Goal: Use online tool/utility: Utilize a website feature to perform a specific function

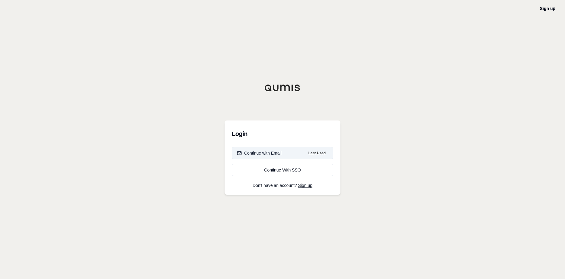
click at [271, 152] on div "Continue with Email" at bounding box center [259, 153] width 45 height 6
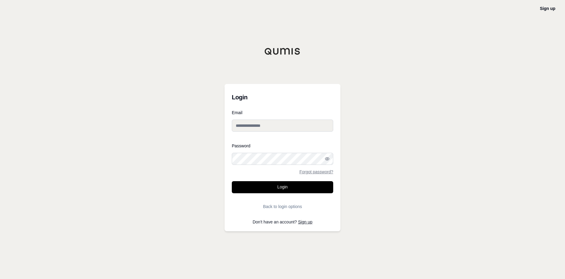
click at [265, 126] on input "Email" at bounding box center [282, 126] width 101 height 12
type input "**********"
click at [289, 185] on button "Login" at bounding box center [282, 187] width 101 height 12
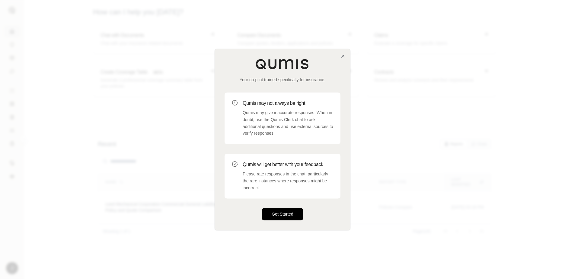
click at [286, 213] on button "Get Started" at bounding box center [282, 214] width 41 height 12
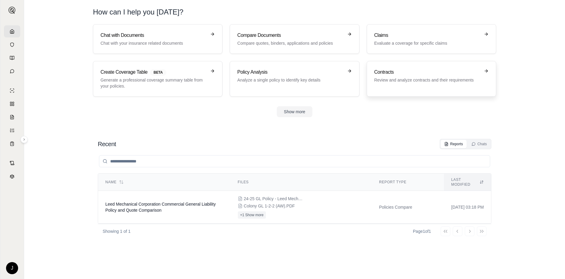
click at [423, 85] on div "Contracts Review and analyze contracts and their requirements" at bounding box center [431, 79] width 114 height 21
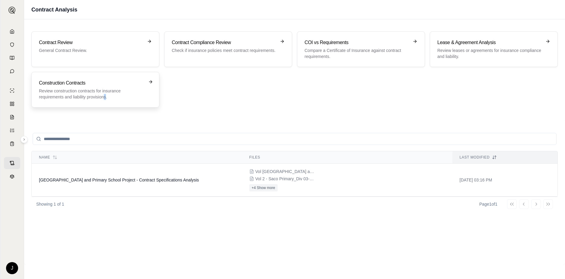
click at [104, 96] on p "Review construction contracts for insurance requirements and liability provisio…" at bounding box center [91, 94] width 104 height 12
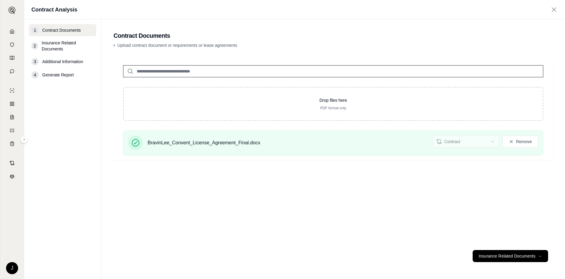
click at [54, 43] on span "Insurance Related Documents" at bounding box center [68, 46] width 52 height 12
click at [55, 46] on span "Insurance Related Documents" at bounding box center [68, 46] width 52 height 12
click at [513, 257] on button "Insurance Related Documents →" at bounding box center [510, 256] width 75 height 12
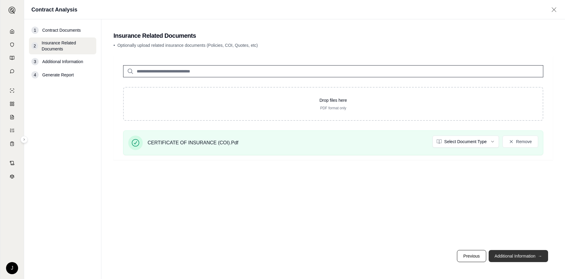
click at [532, 256] on button "Additional Information →" at bounding box center [518, 256] width 59 height 12
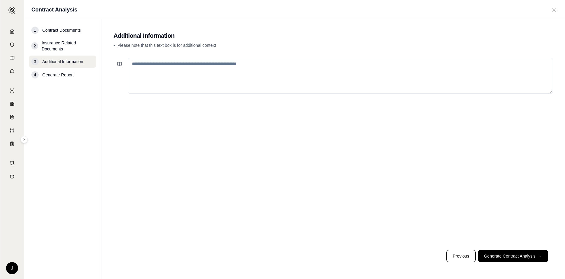
click at [59, 75] on span "Generate Report" at bounding box center [57, 75] width 31 height 6
click at [521, 256] on button "Generate Contract Analysis →" at bounding box center [513, 256] width 70 height 12
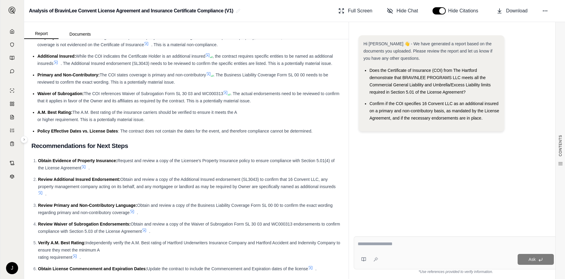
scroll to position [1171, 0]
